Goal: Task Accomplishment & Management: Use online tool/utility

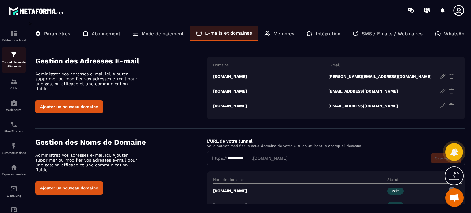
click at [15, 48] on link "Tunnel de vente Site web" at bounding box center [14, 60] width 25 height 27
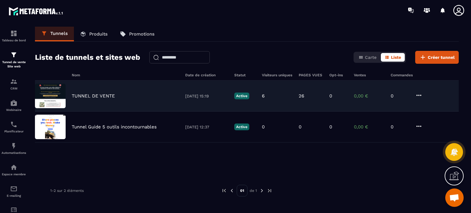
click at [117, 101] on div "TUNNEL DE VENTE [DATE] 15:19 Active 6 26 0 0,00 € 0" at bounding box center [247, 96] width 424 height 31
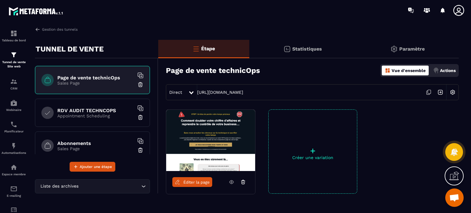
click at [77, 113] on h6 "RDV AUDIT TECHNCOPS" at bounding box center [95, 111] width 77 height 6
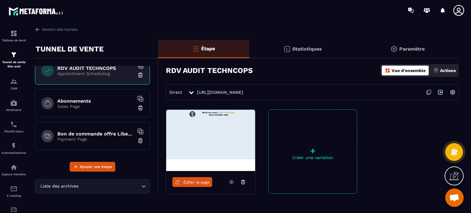
scroll to position [54, 0]
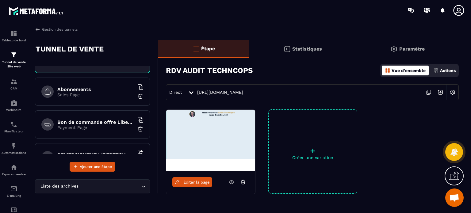
click at [81, 95] on p "Sales Page" at bounding box center [95, 94] width 77 height 5
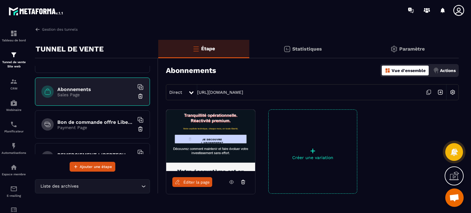
click at [79, 125] on p "Payment Page" at bounding box center [95, 127] width 77 height 5
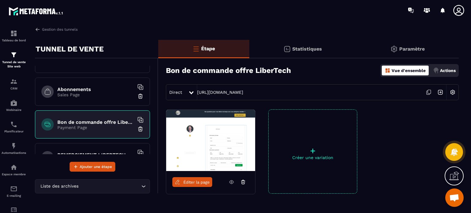
drag, startPoint x: 185, startPoint y: 174, endPoint x: 190, endPoint y: 179, distance: 7.4
click at [190, 179] on link "Éditer la page" at bounding box center [192, 182] width 40 height 10
